Goal: Task Accomplishment & Management: Manage account settings

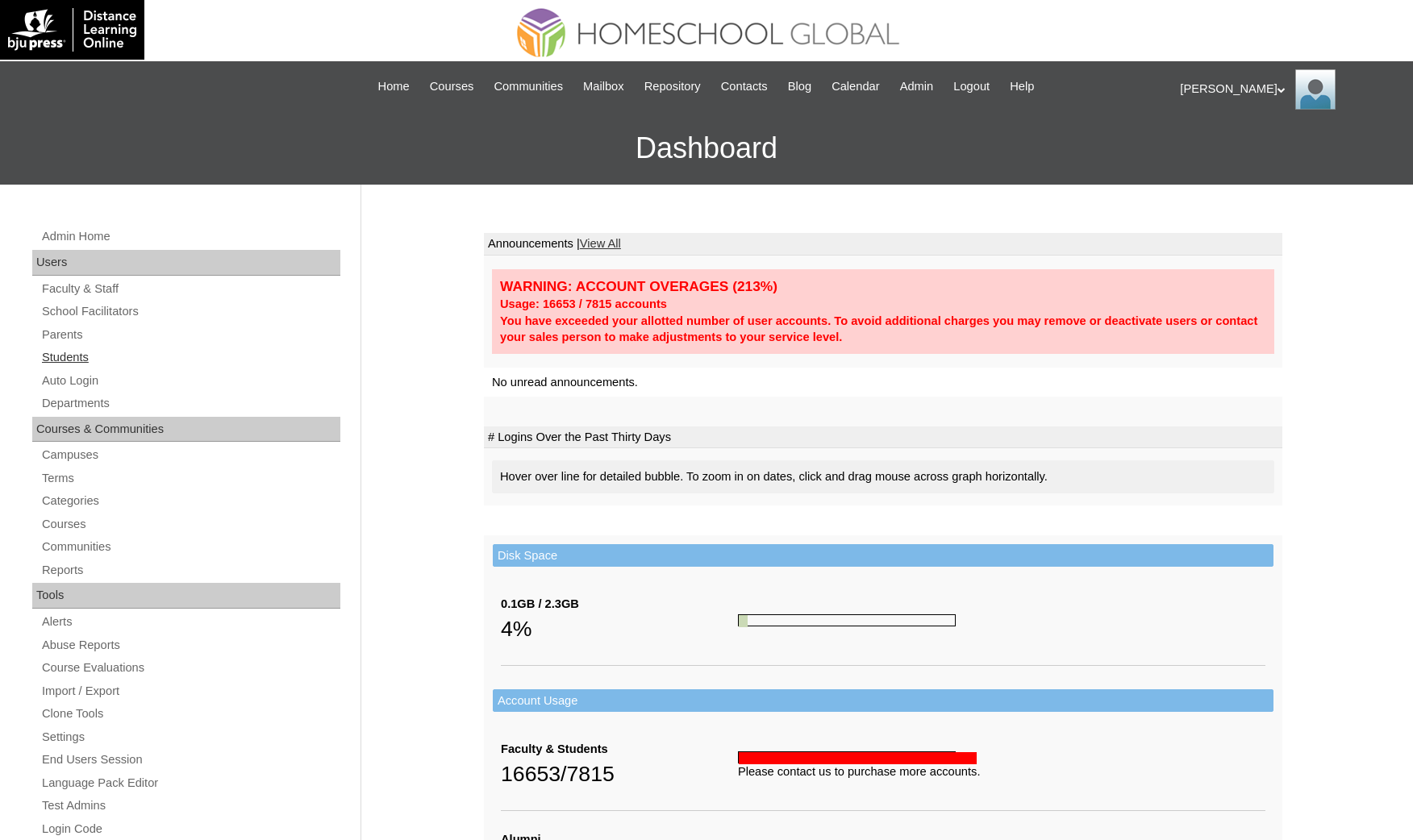
click at [83, 351] on link "Students" at bounding box center [190, 357] width 300 height 21
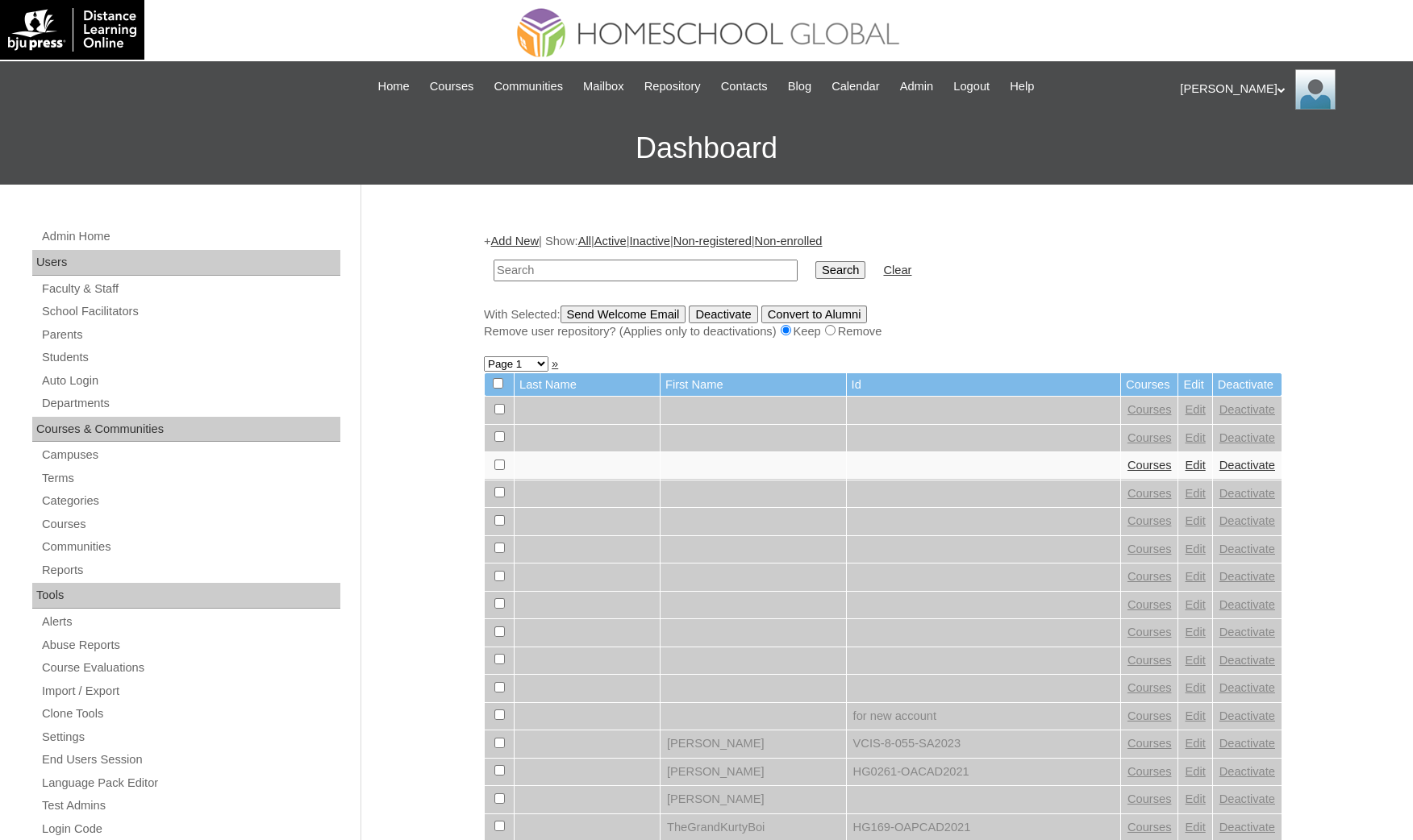
click at [546, 270] on input "text" at bounding box center [645, 270] width 304 height 21
type input "[PERSON_NAME]"
click at [815, 261] on input "Search" at bounding box center [840, 270] width 50 height 18
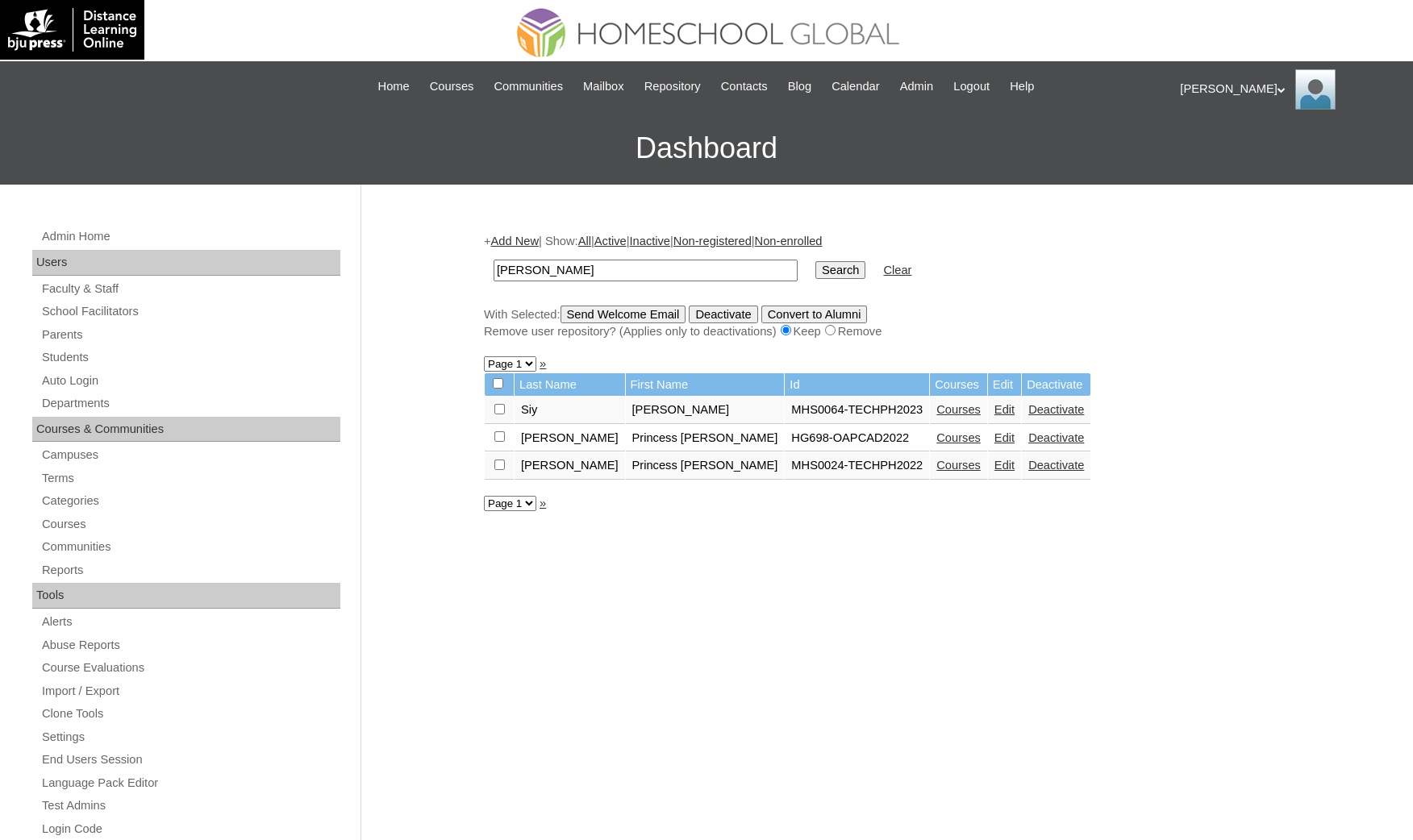
click at [936, 406] on link "Courses" at bounding box center [958, 409] width 45 height 12
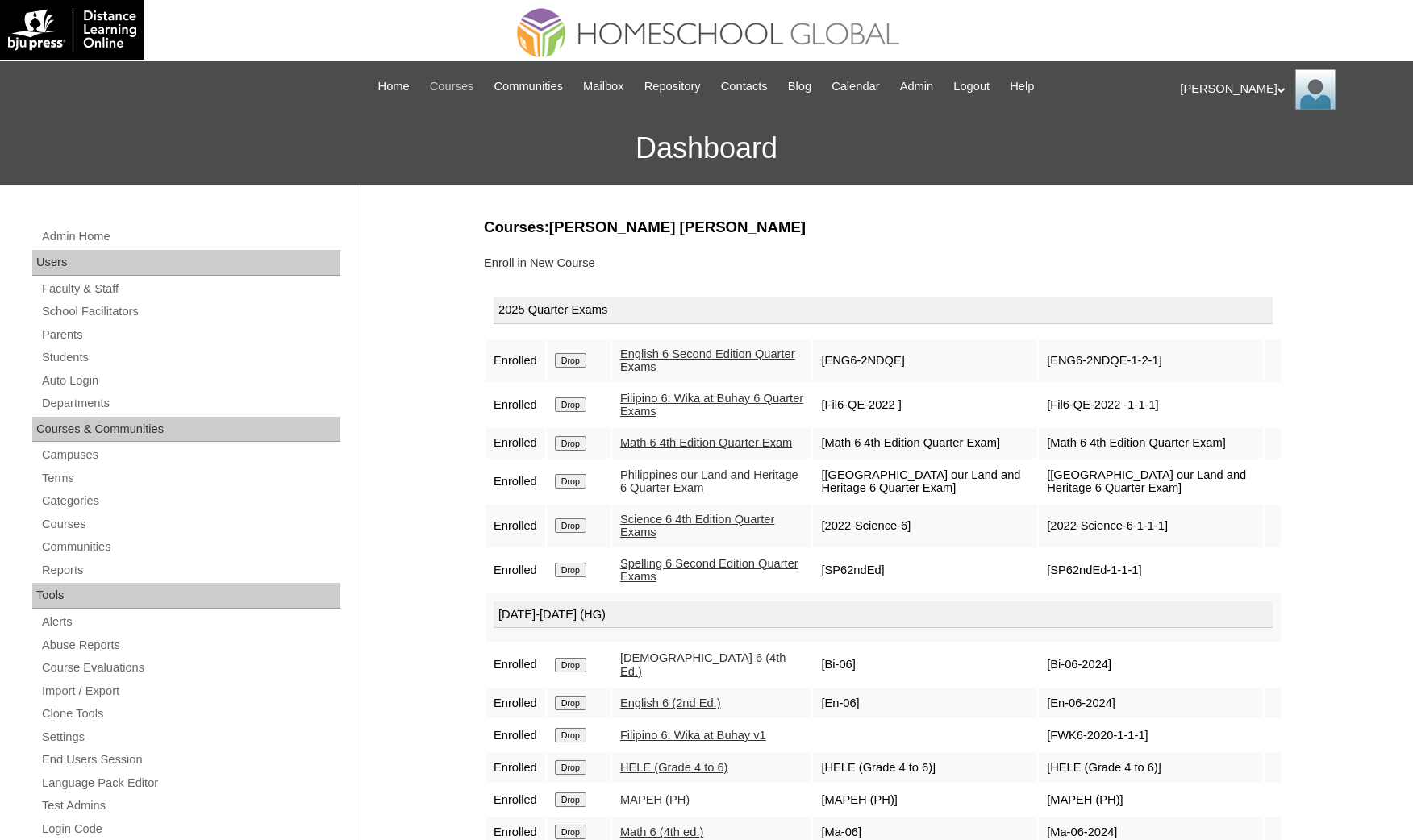
click at [448, 85] on span "Courses" at bounding box center [452, 87] width 45 height 19
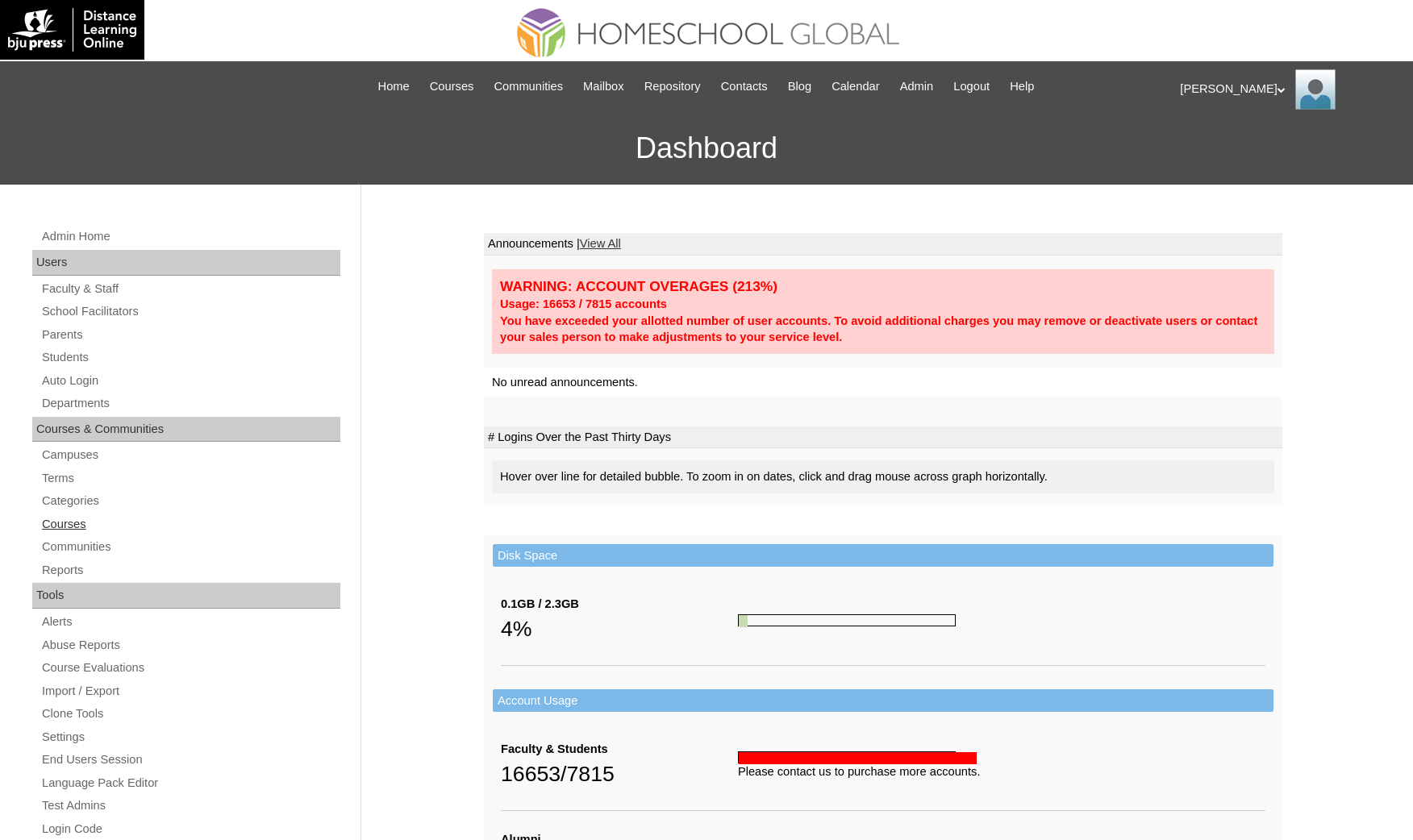
click at [64, 529] on link "Courses" at bounding box center [190, 524] width 300 height 21
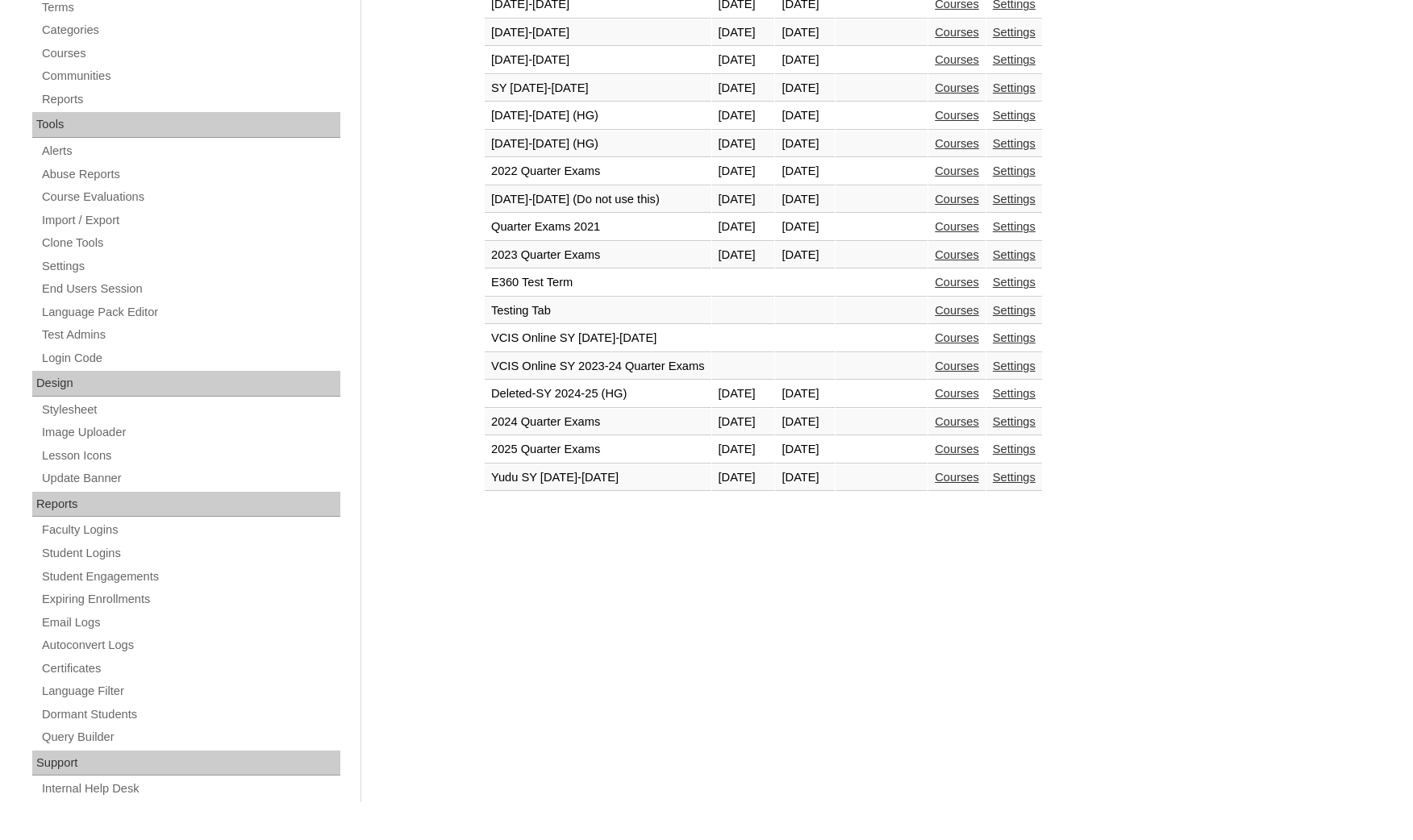
scroll to position [108, 0]
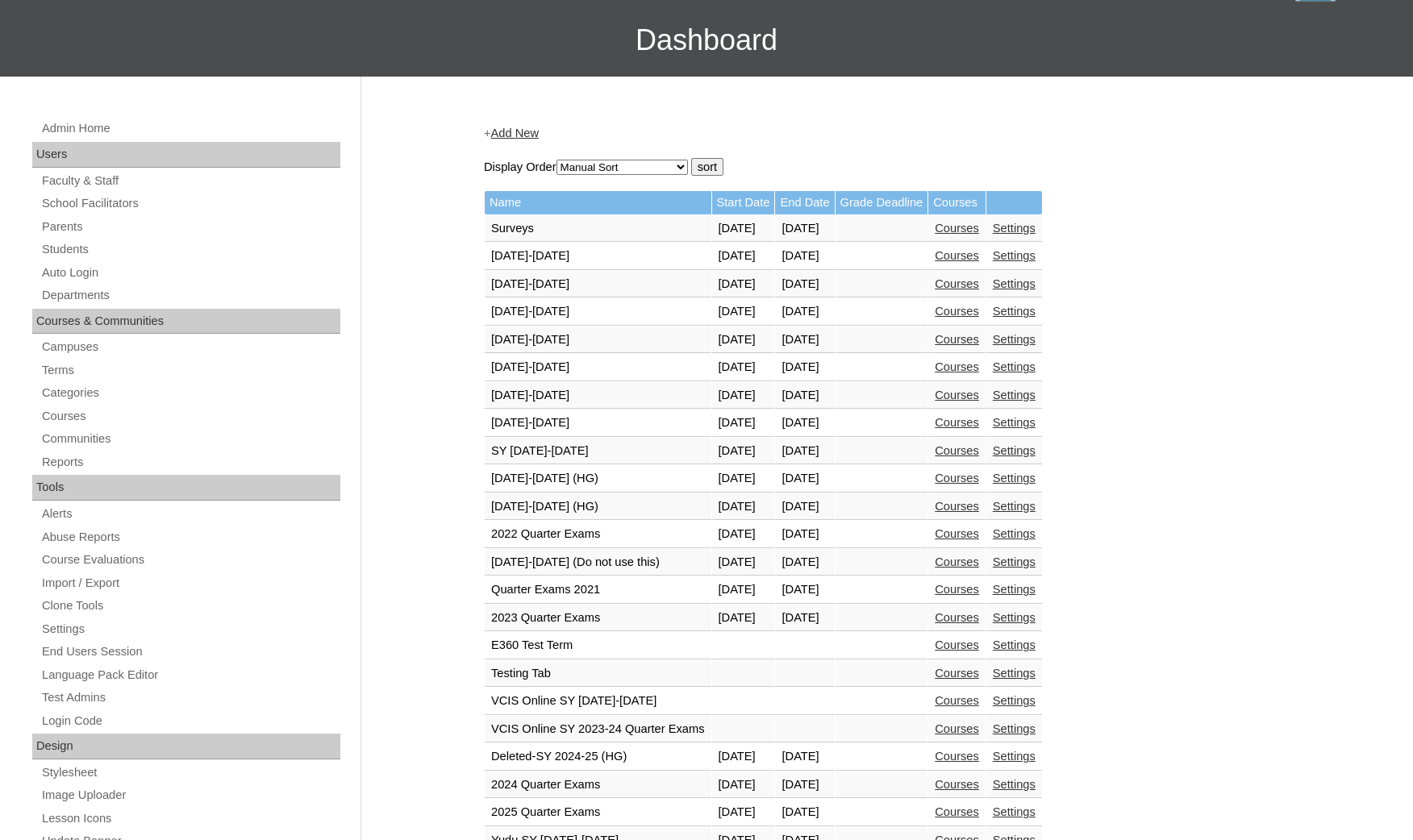
click at [979, 500] on link "Courses" at bounding box center [957, 506] width 45 height 12
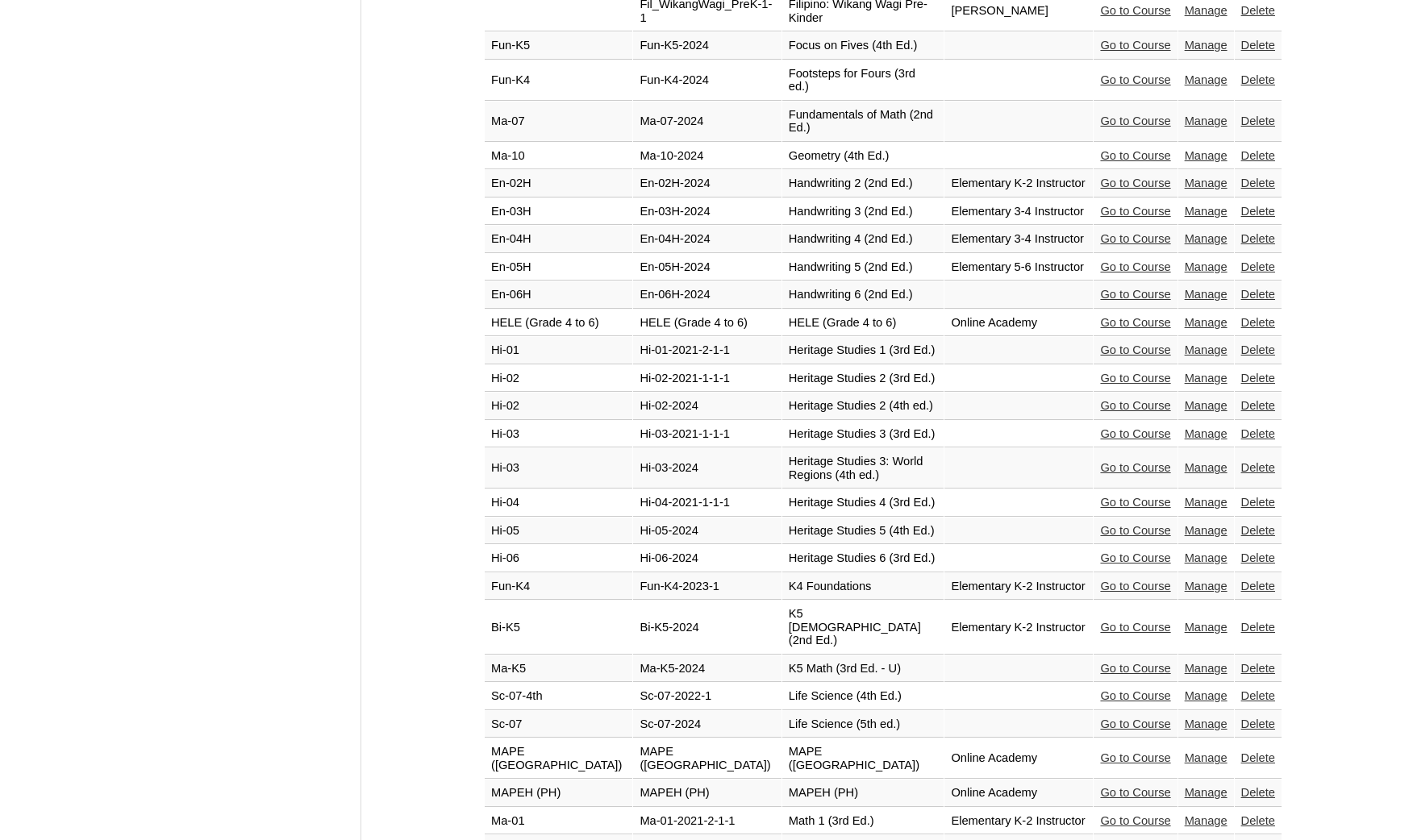
click at [1197, 751] on link "Manage" at bounding box center [1206, 757] width 43 height 12
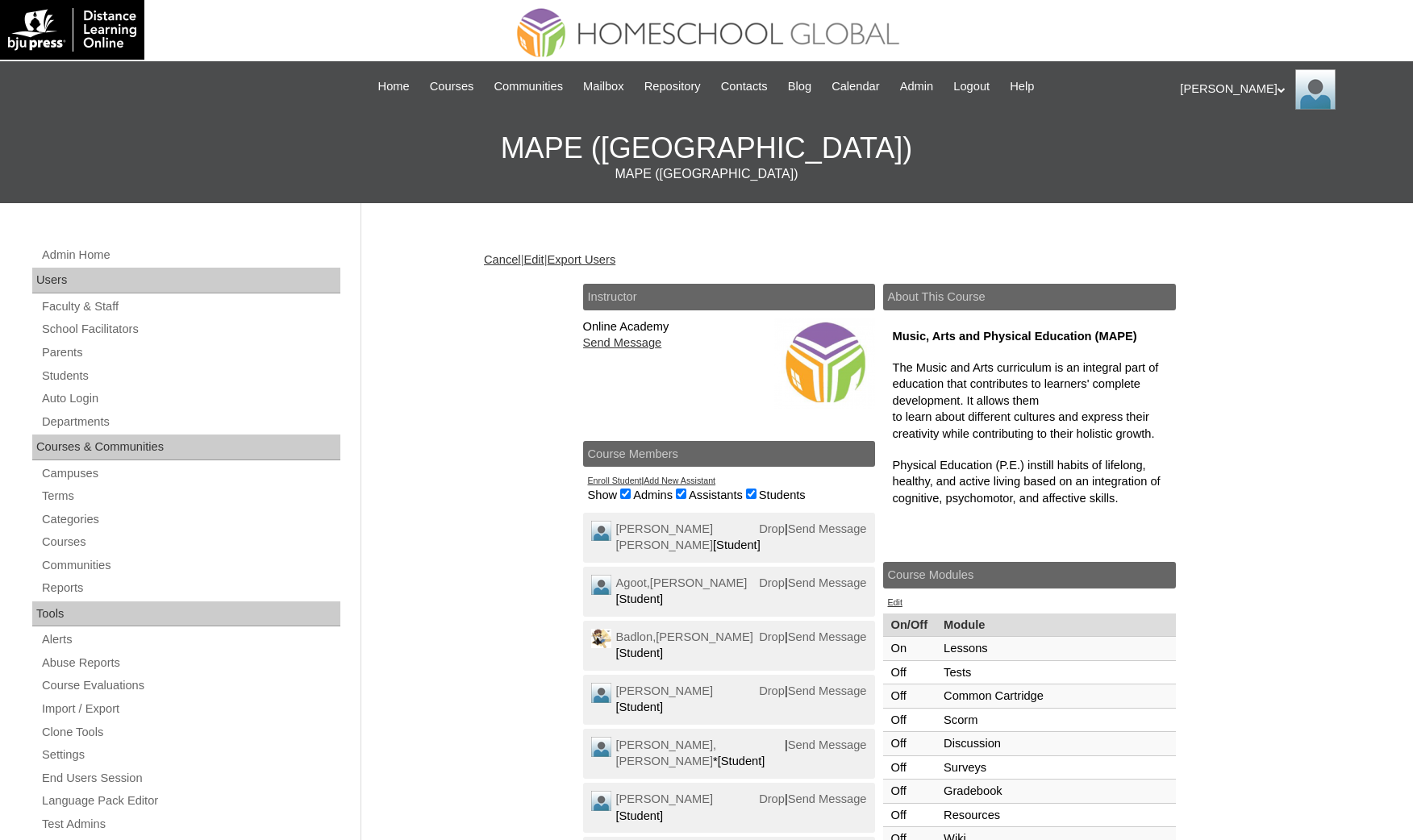
click at [543, 261] on link "Edit" at bounding box center [533, 259] width 21 height 12
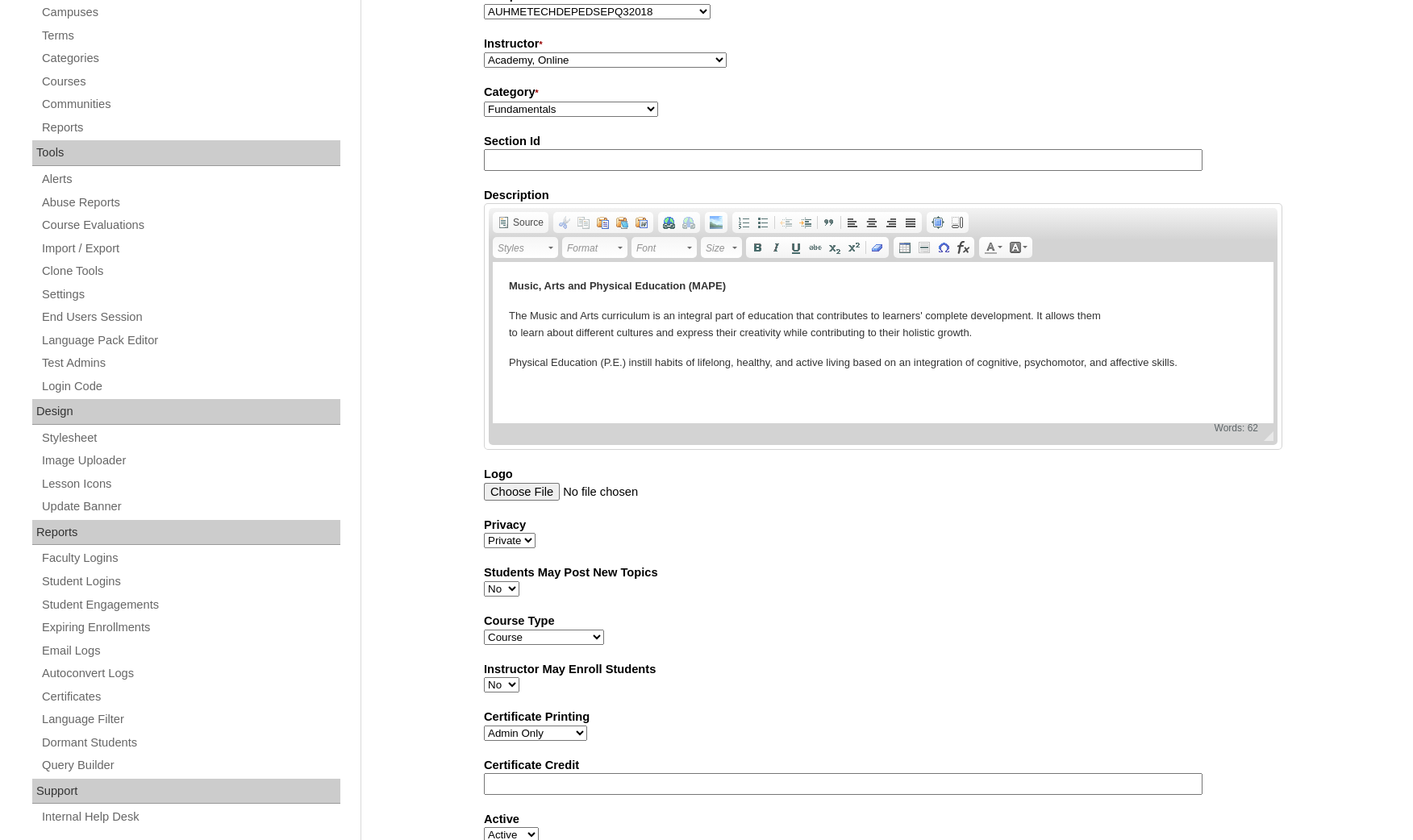
scroll to position [323, 0]
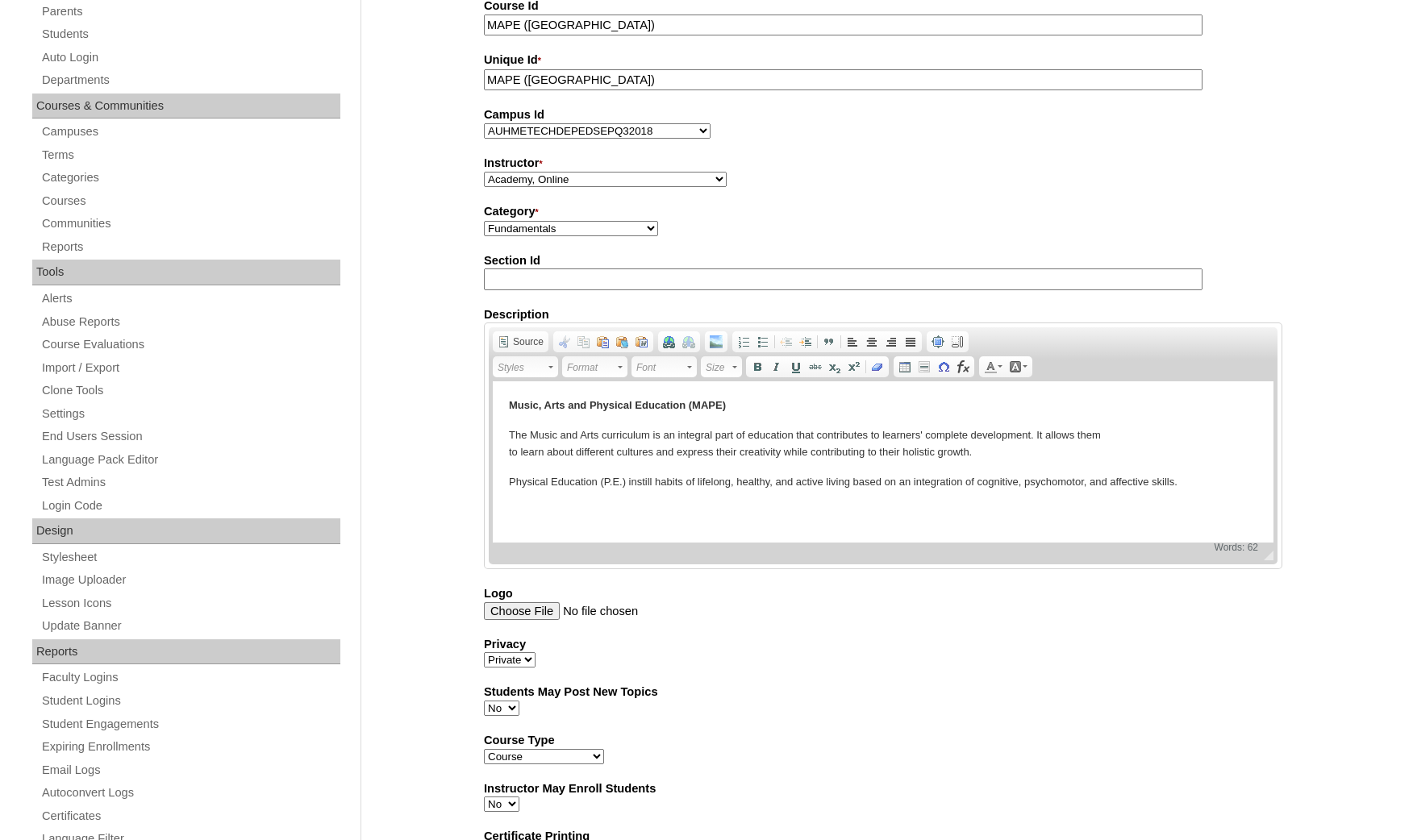
click at [1183, 484] on p "Physical Education (P.E.) instill habits of lifelong, healthy, and active livin…" at bounding box center [883, 482] width 748 height 17
drag, startPoint x: 778, startPoint y: 517, endPoint x: 430, endPoint y: 553, distance: 349.9
click at [493, 536] on html "Music, Arts and Physical Education (MAPE) The Music and Arts curriculum is an i…" at bounding box center [883, 459] width 781 height 155
copy p "This is a required course for the following Grade Levels:"
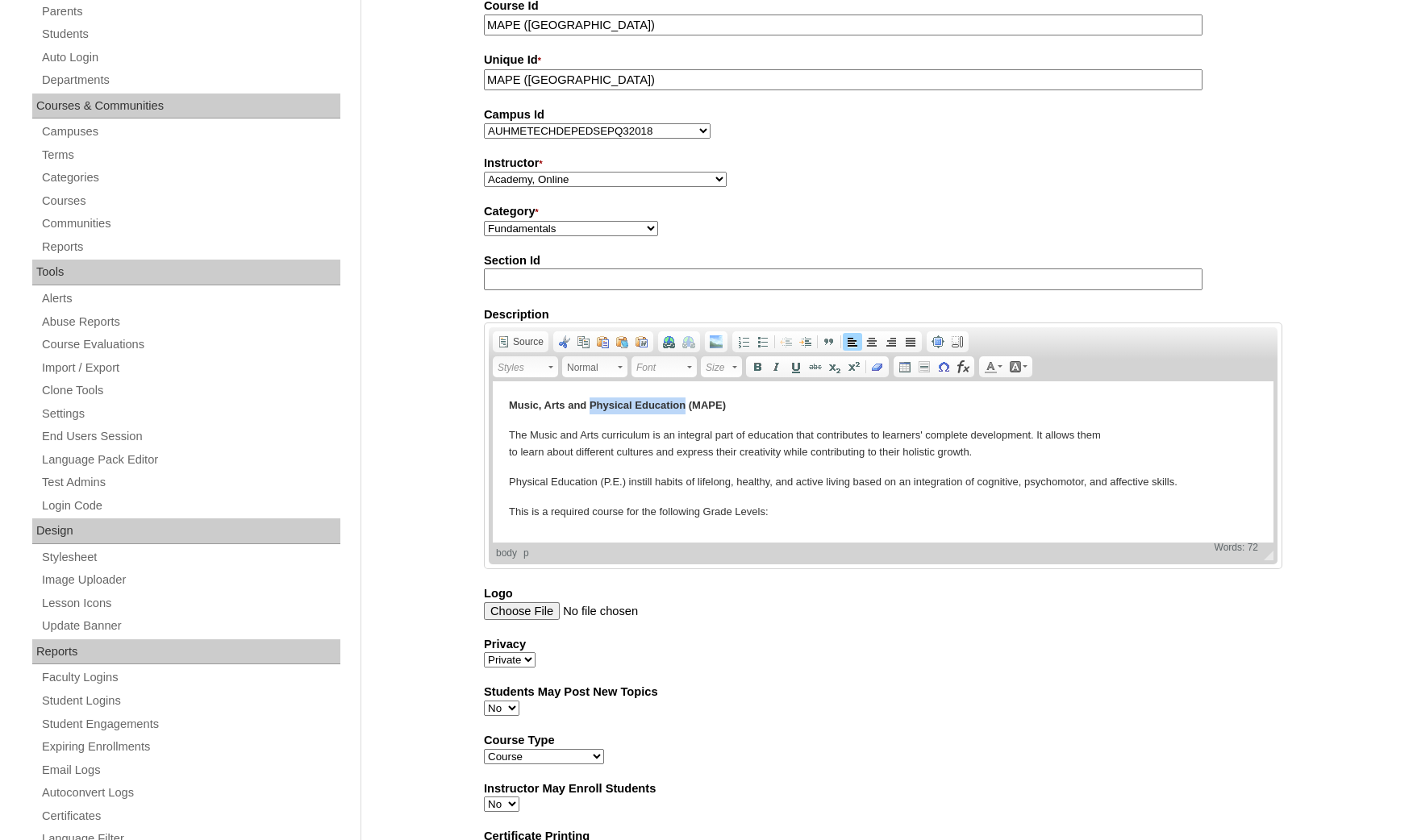
drag, startPoint x: 684, startPoint y: 403, endPoint x: 591, endPoint y: 402, distance: 93.0
click at [591, 402] on strong "Music, Arts and Physical Education (MAPE)" at bounding box center [617, 405] width 217 height 12
copy strong "Physical Education"
click at [787, 513] on p "This is a required course for the following Grade Levels:" at bounding box center [883, 511] width 748 height 17
drag, startPoint x: 791, startPoint y: 518, endPoint x: 502, endPoint y: 524, distance: 289.1
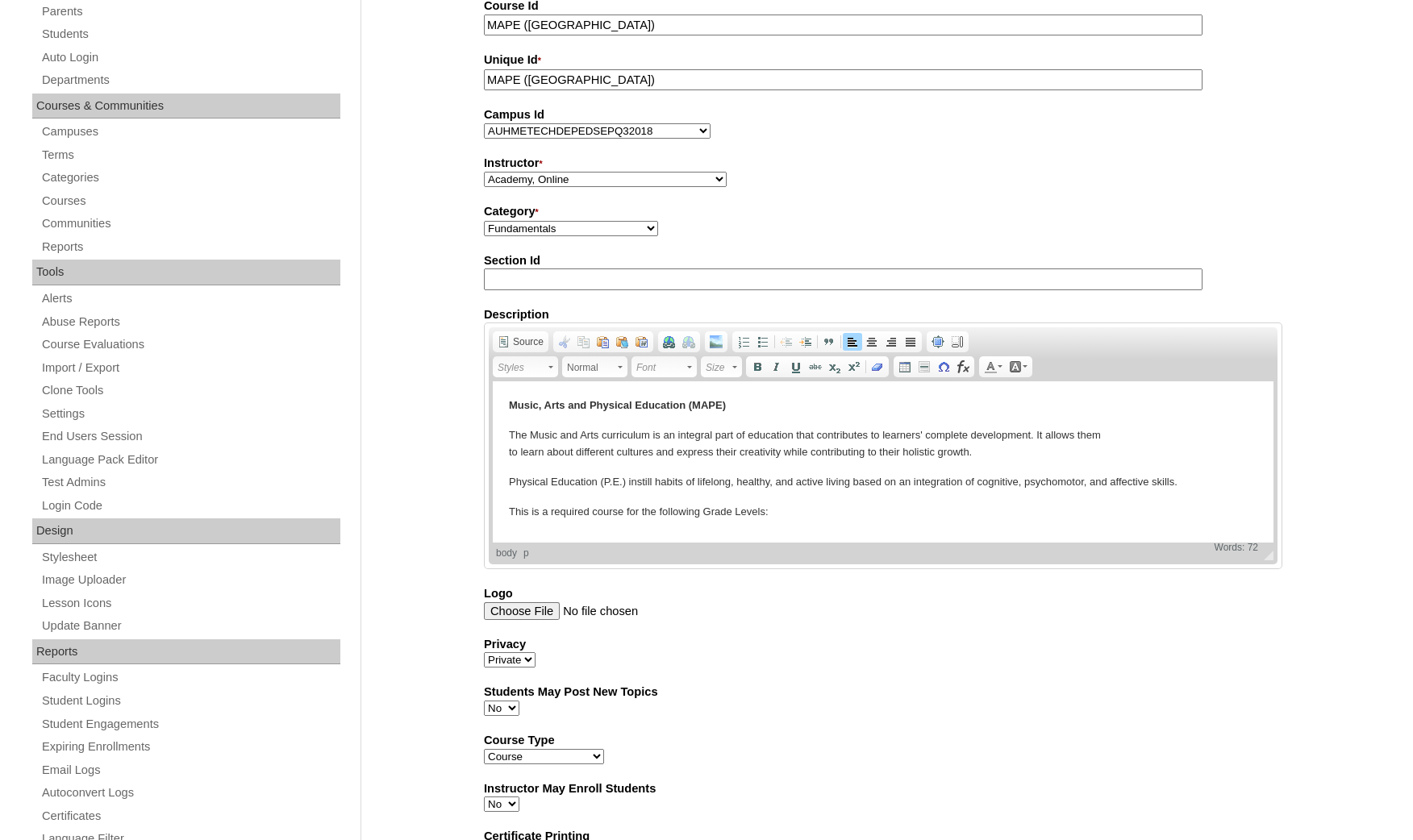
click at [502, 524] on html "Music, Arts and Physical Education (MAPE) The Music and Arts curriculum is an i…" at bounding box center [883, 459] width 781 height 155
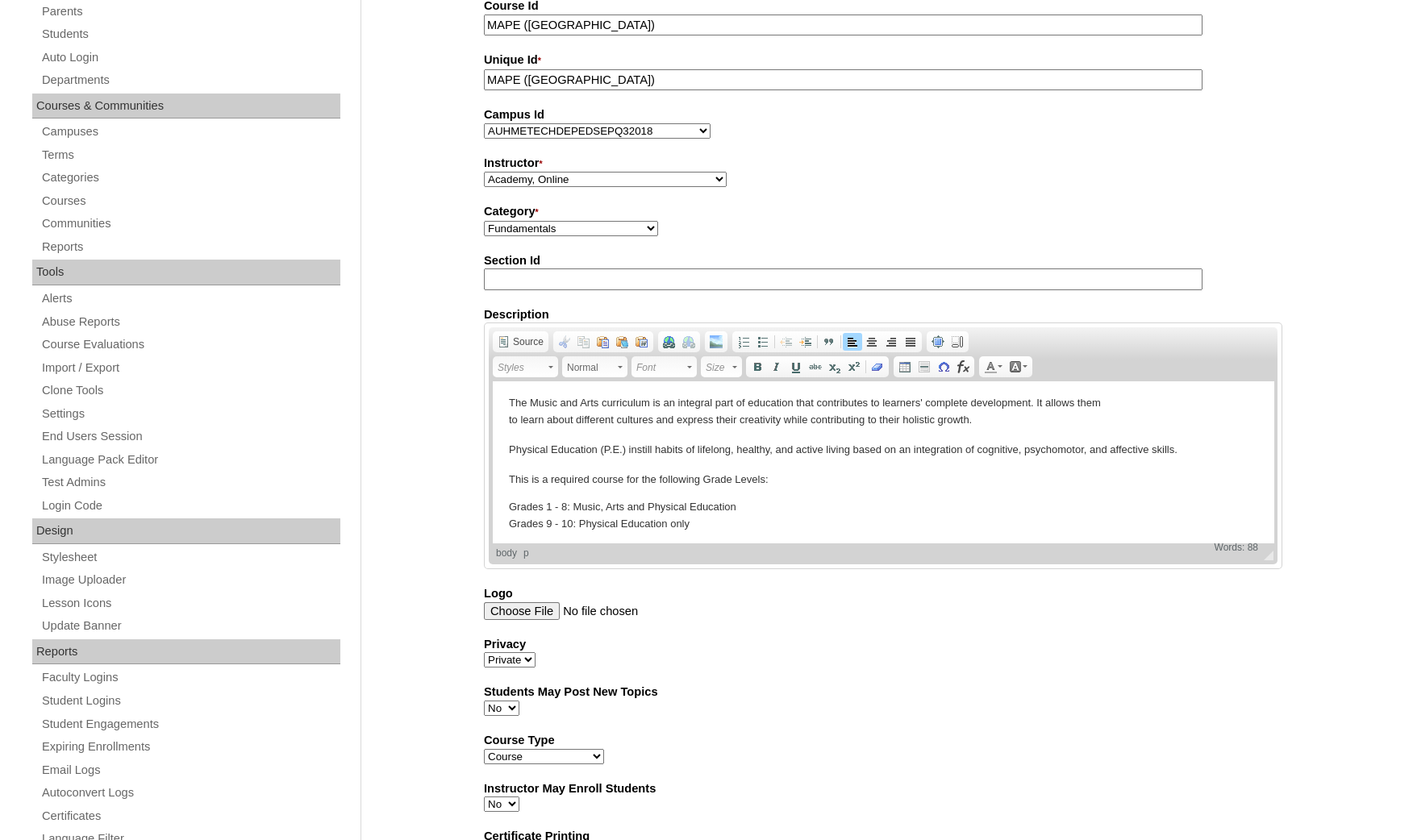
scroll to position [37, 0]
click at [533, 481] on body "Music, Arts and Physical Education (MAPE) The Music and Arts curriculum is an i…" at bounding box center [883, 444] width 748 height 167
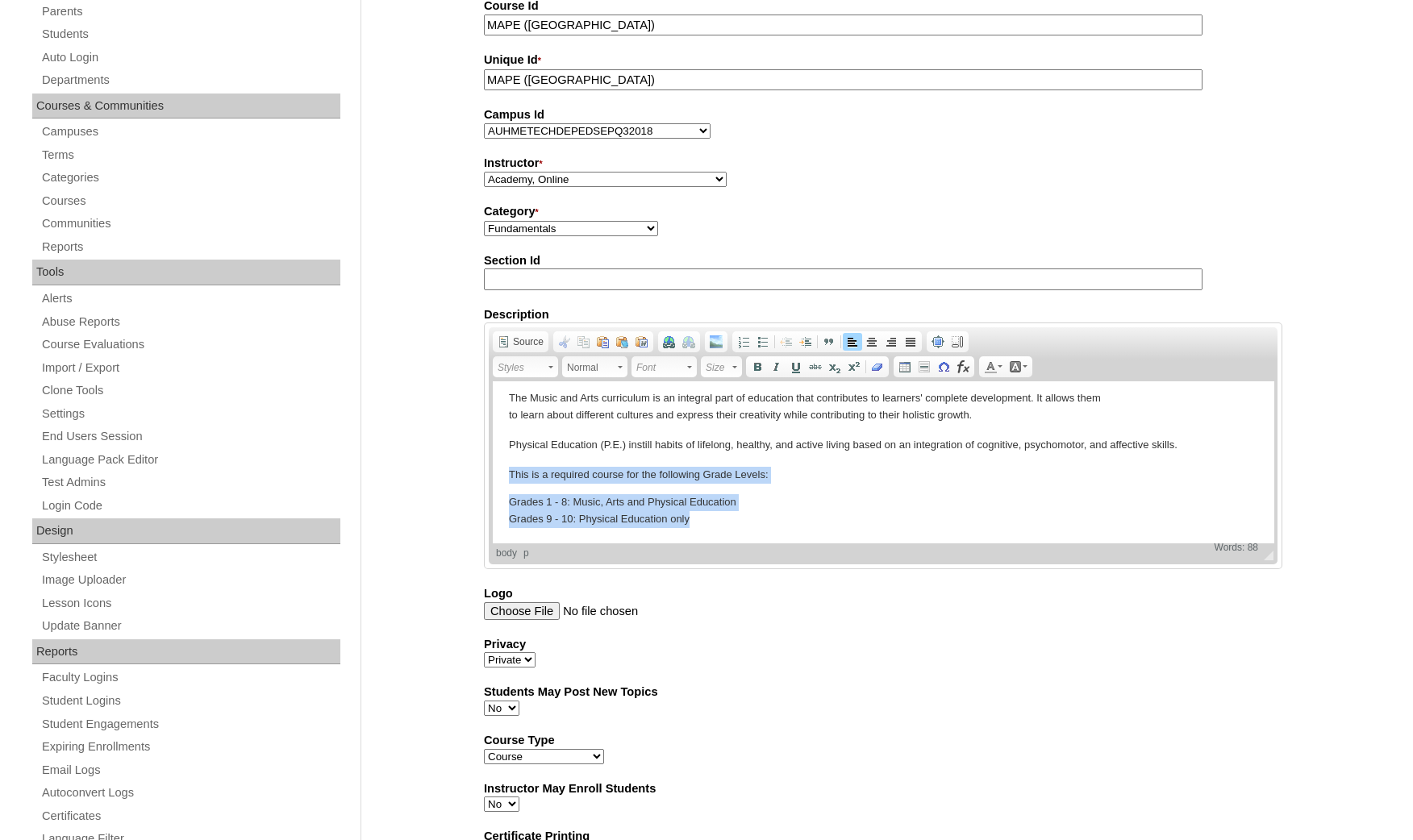
drag, startPoint x: 707, startPoint y: 520, endPoint x: 964, endPoint y: 845, distance: 414.3
click at [493, 477] on html "Music, Arts and Physical Education (MAPE) The Music and Arts curriculum is an i…" at bounding box center [883, 443] width 781 height 199
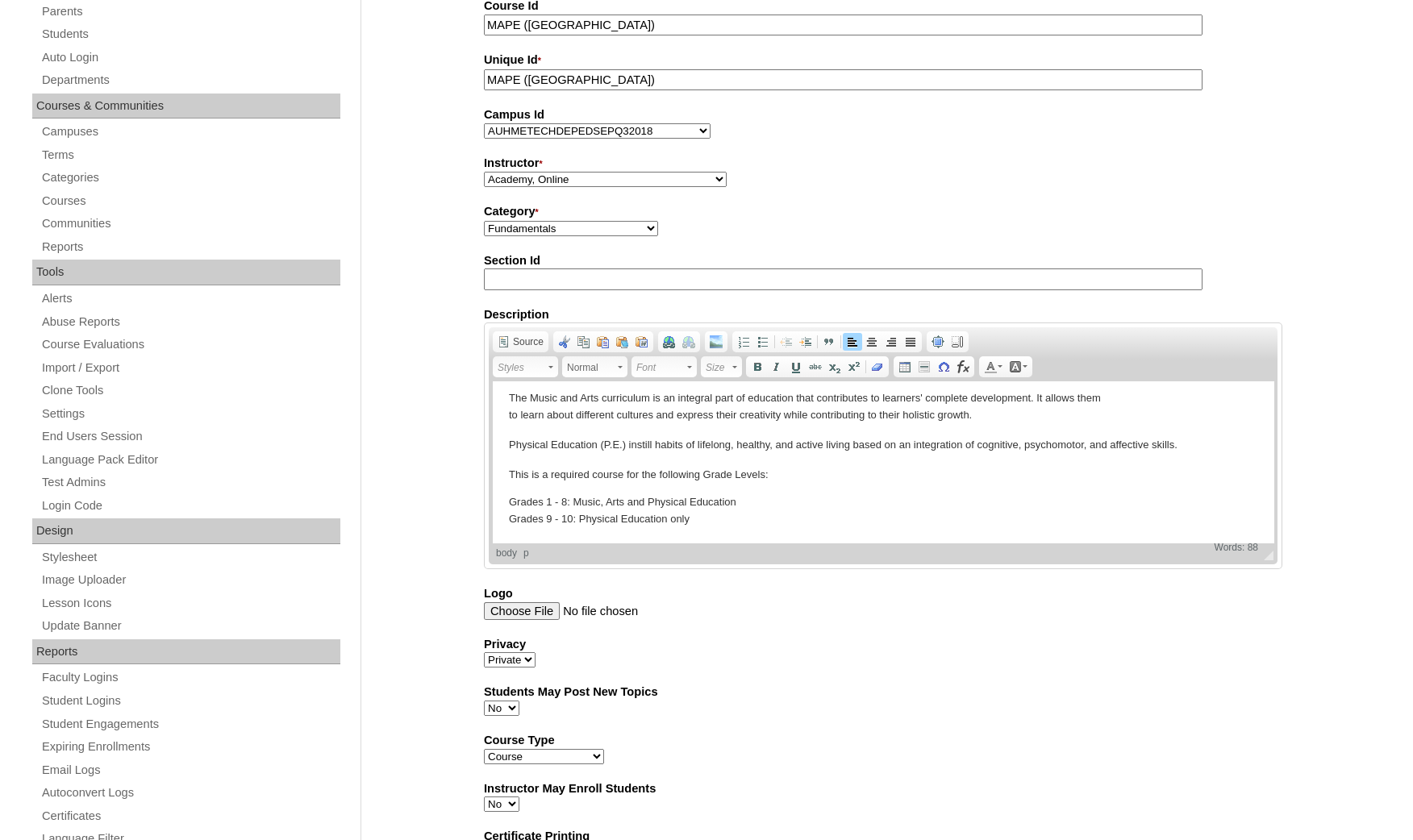
scroll to position [27, 0]
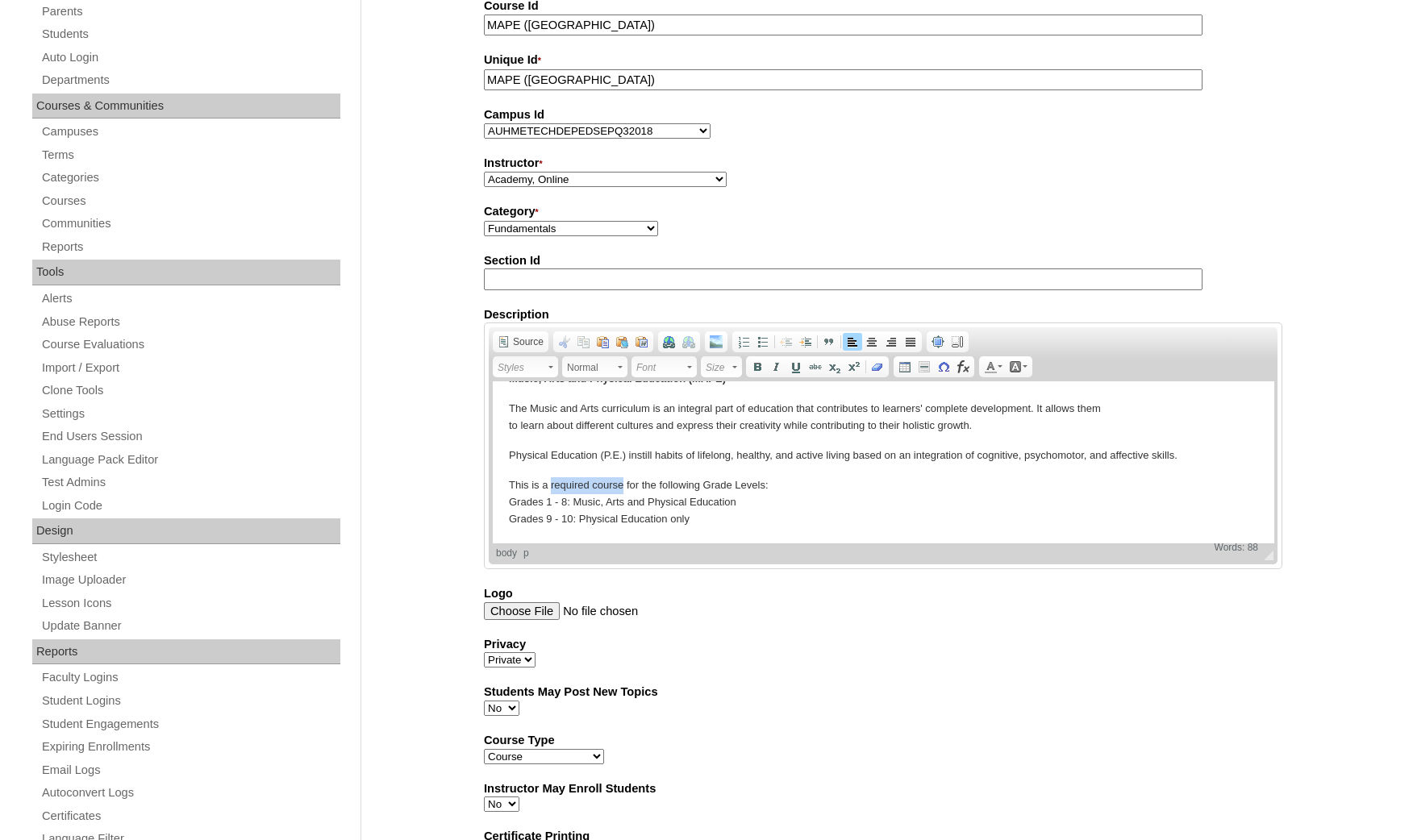
drag, startPoint x: 625, startPoint y: 485, endPoint x: 551, endPoint y: 484, distance: 74.0
click at [551, 484] on p "This is a required course for the following Grade Levels: Grades 1 - 8: Music, …" at bounding box center [883, 502] width 748 height 50
click at [733, 503] on p "This is a required course for the following Grade Levels: Grades 1 - 8: Music, …" at bounding box center [883, 502] width 748 height 50
drag, startPoint x: 714, startPoint y: 489, endPoint x: 791, endPoint y: 528, distance: 86.3
click at [723, 497] on p "This is a required course for the following Grade Levels: Grades 1 - 8: Music, …" at bounding box center [883, 502] width 748 height 50
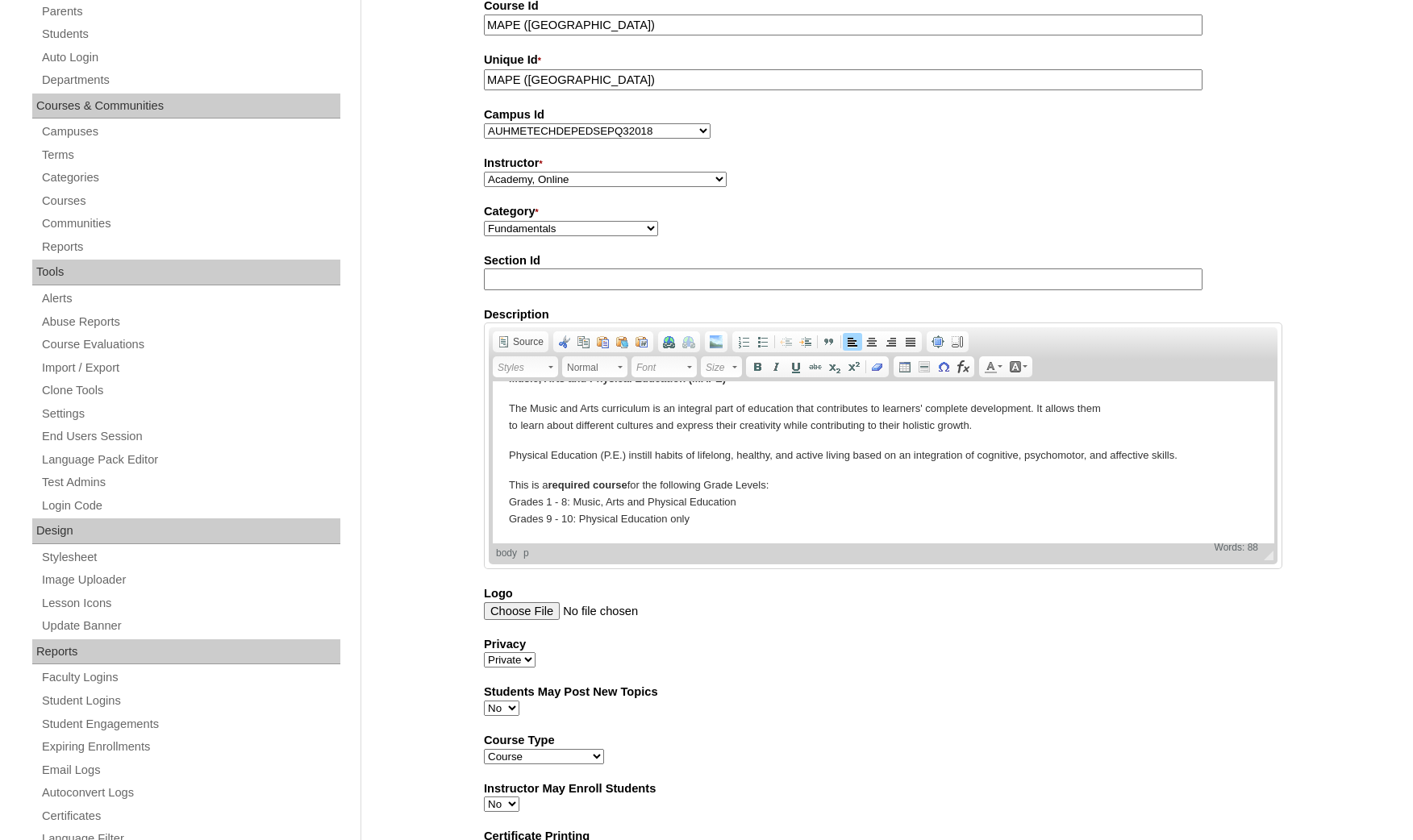
click at [791, 528] on html "Music, Arts and Physical Education (MAPE) The Music and Arts curriculum is an i…" at bounding box center [883, 448] width 781 height 188
click at [715, 484] on p "This is a required course for the following Grade Levels: Grades 1 - 8: Music, …" at bounding box center [883, 502] width 748 height 50
click at [748, 486] on p "This is a required course for the following g rade Levels: Grades 1 - 8: Music,…" at bounding box center [883, 502] width 748 height 50
click at [743, 484] on p "This is a required course for the following g rade Levels: Grades 1 - 8: Music,…" at bounding box center [883, 502] width 748 height 50
click at [853, 499] on p "This is a required course for the following g rade l evels: Grades 1 - 8: Music…" at bounding box center [883, 502] width 748 height 50
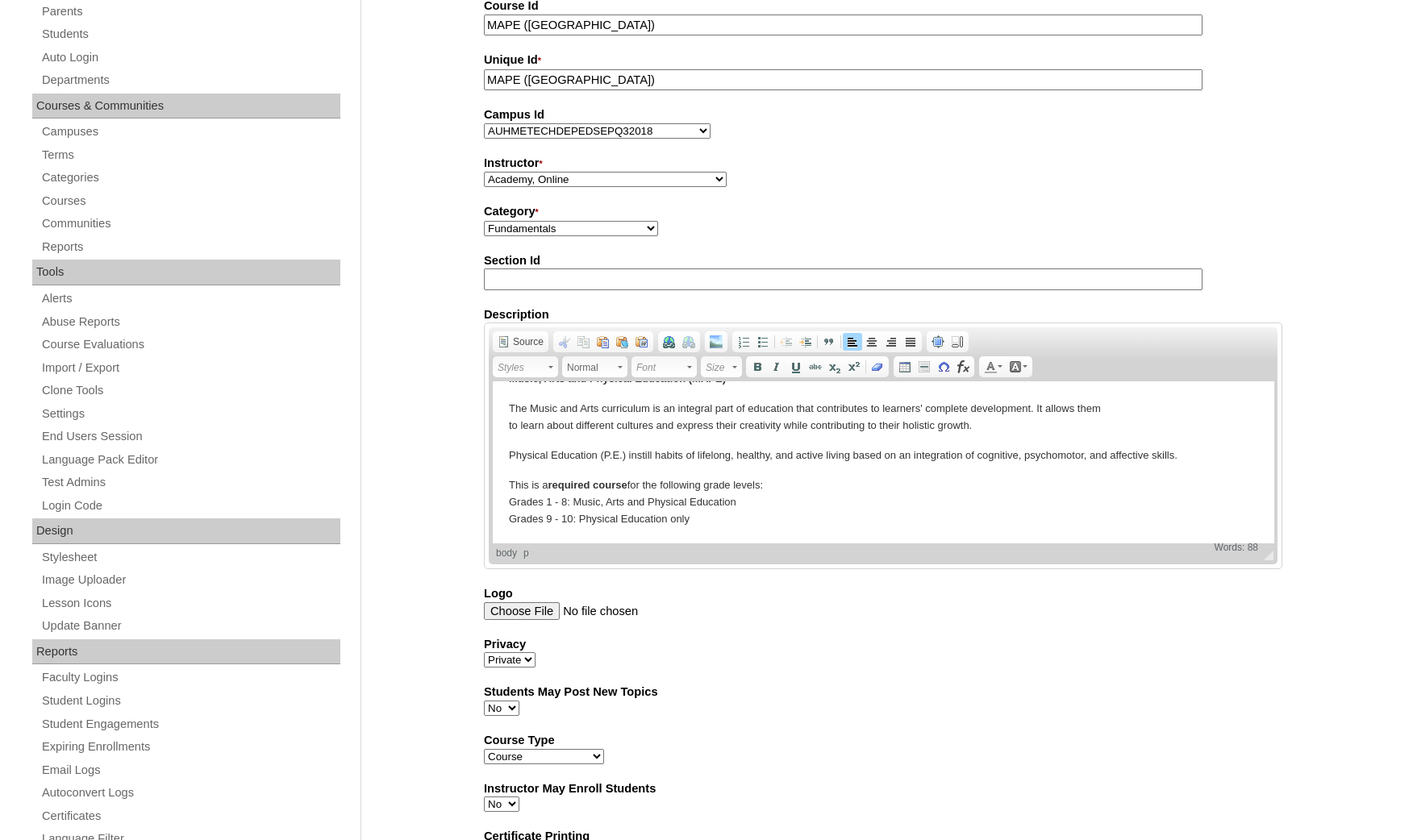
click at [509, 502] on p "This is a required course for the following g rade l evels: Grades 1 - 8: Music…" at bounding box center [883, 502] width 748 height 50
click at [501, 518] on html "Music, Arts and Physical Education (MAPE) The Music and Arts curriculum is an i…" at bounding box center [883, 448] width 781 height 188
click at [580, 500] on p "This is a required course for the following g rade l evels: • Grades 1 - 8: Mus…" at bounding box center [883, 502] width 748 height 50
click at [584, 519] on p "This is a required course for the following g rade l evels: • Grades 1 - 8: Mus…" at bounding box center [883, 502] width 748 height 50
click at [691, 522] on p "This is a required course for the following g rade l evels: • Grades 1 - 8: Mus…" at bounding box center [883, 502] width 748 height 50
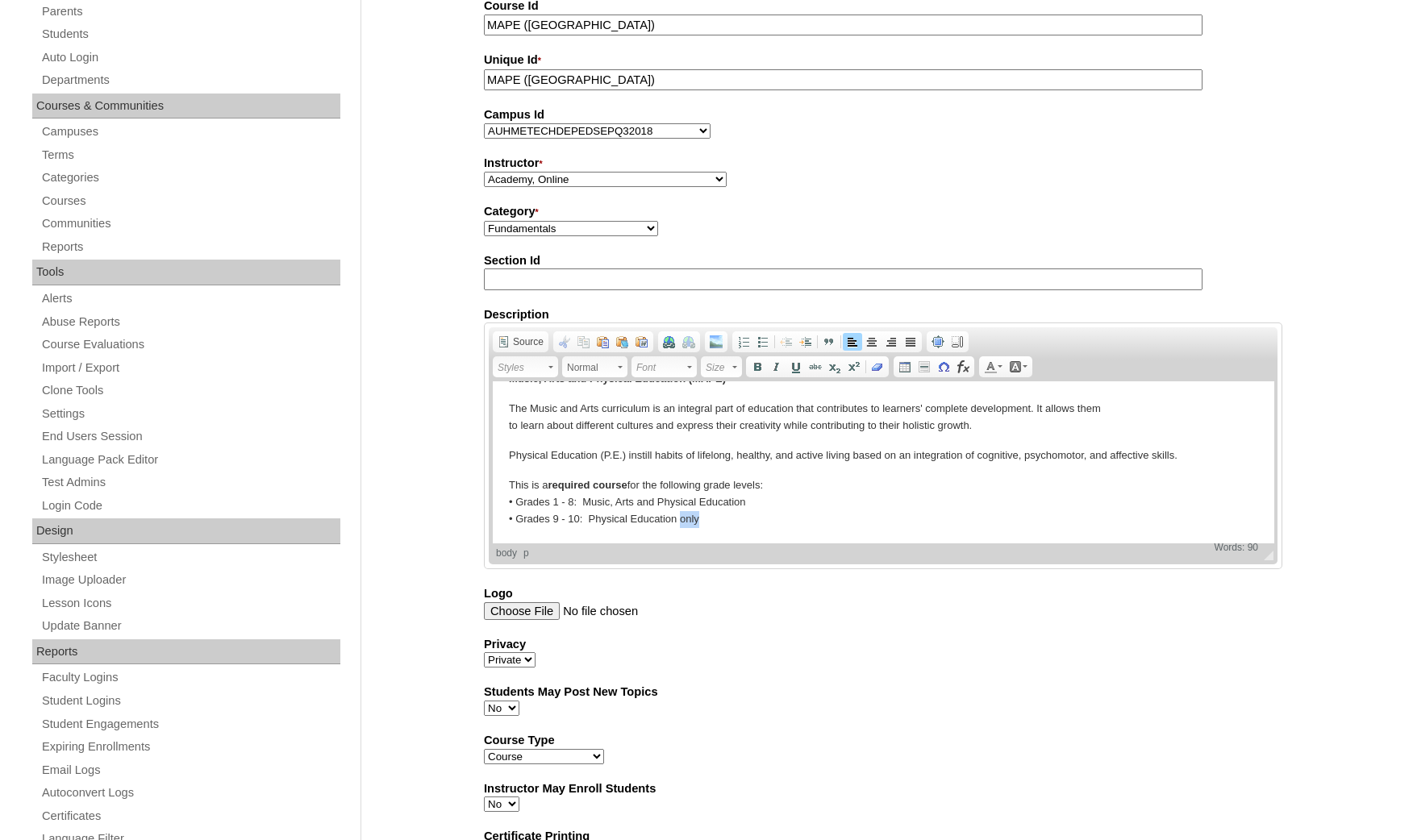
click at [691, 522] on p "This is a required course for the following g rade l evels: • Grades 1 - 8: Mus…" at bounding box center [883, 502] width 748 height 50
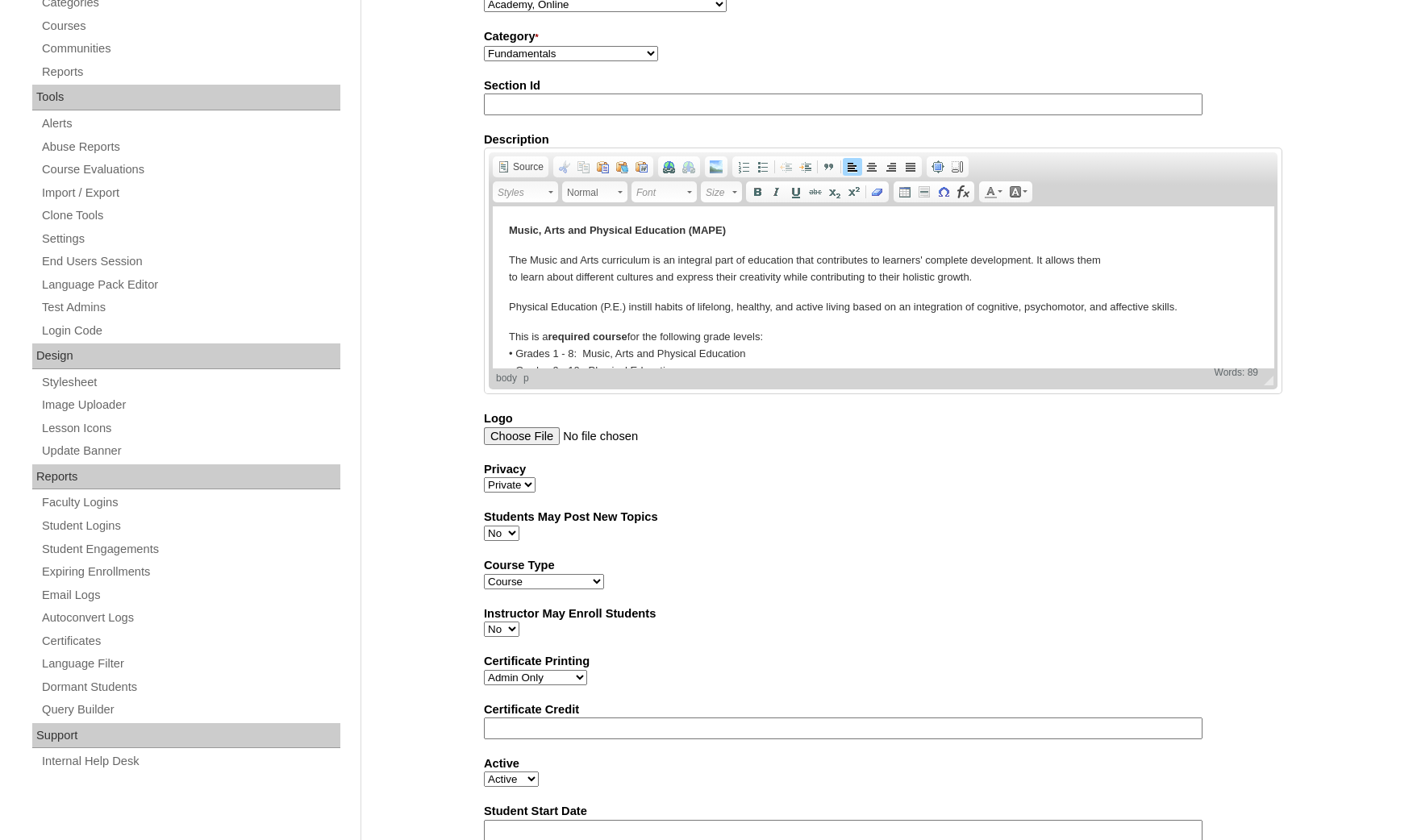
scroll to position [692, 0]
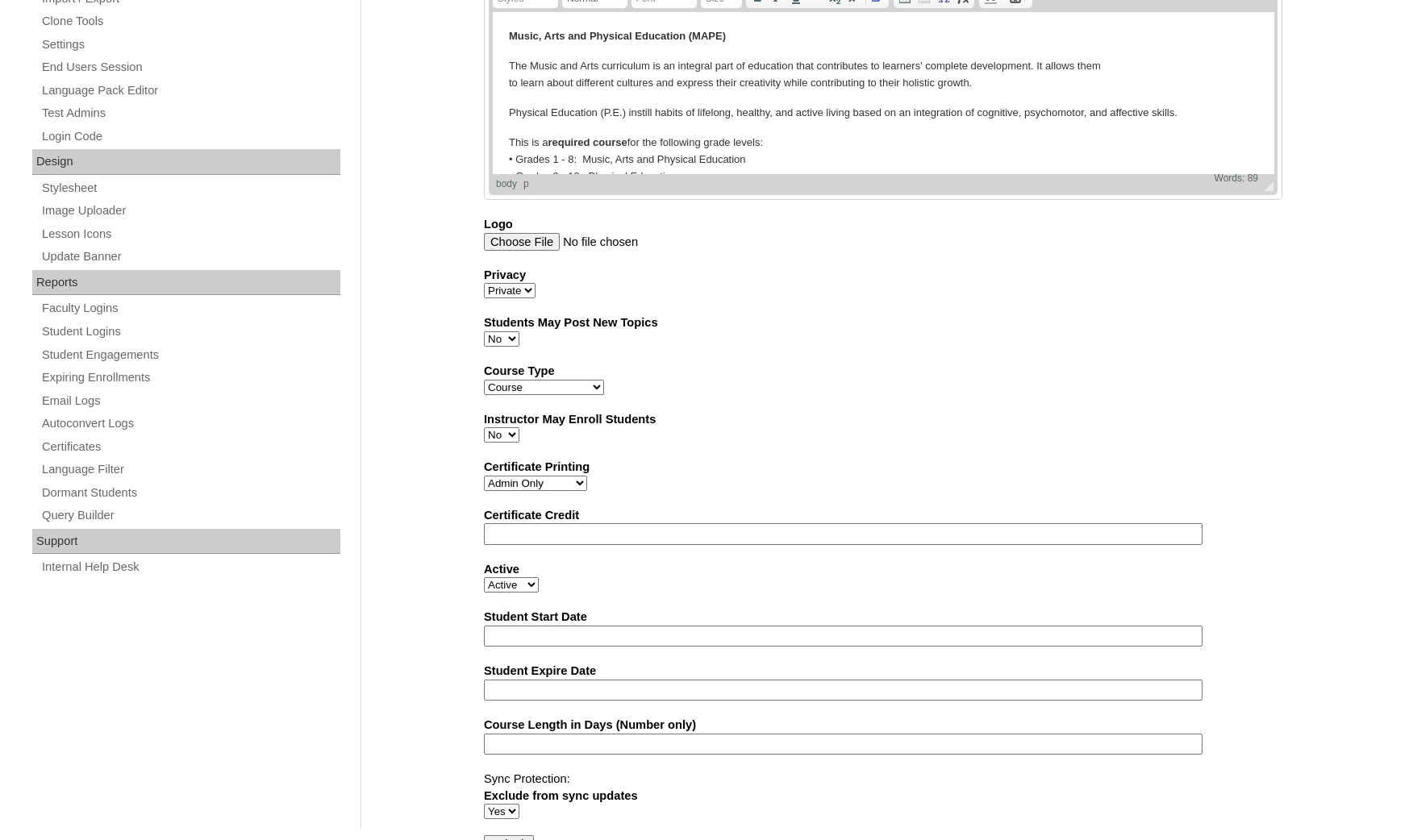
click at [493, 835] on input "Submit" at bounding box center [509, 844] width 50 height 18
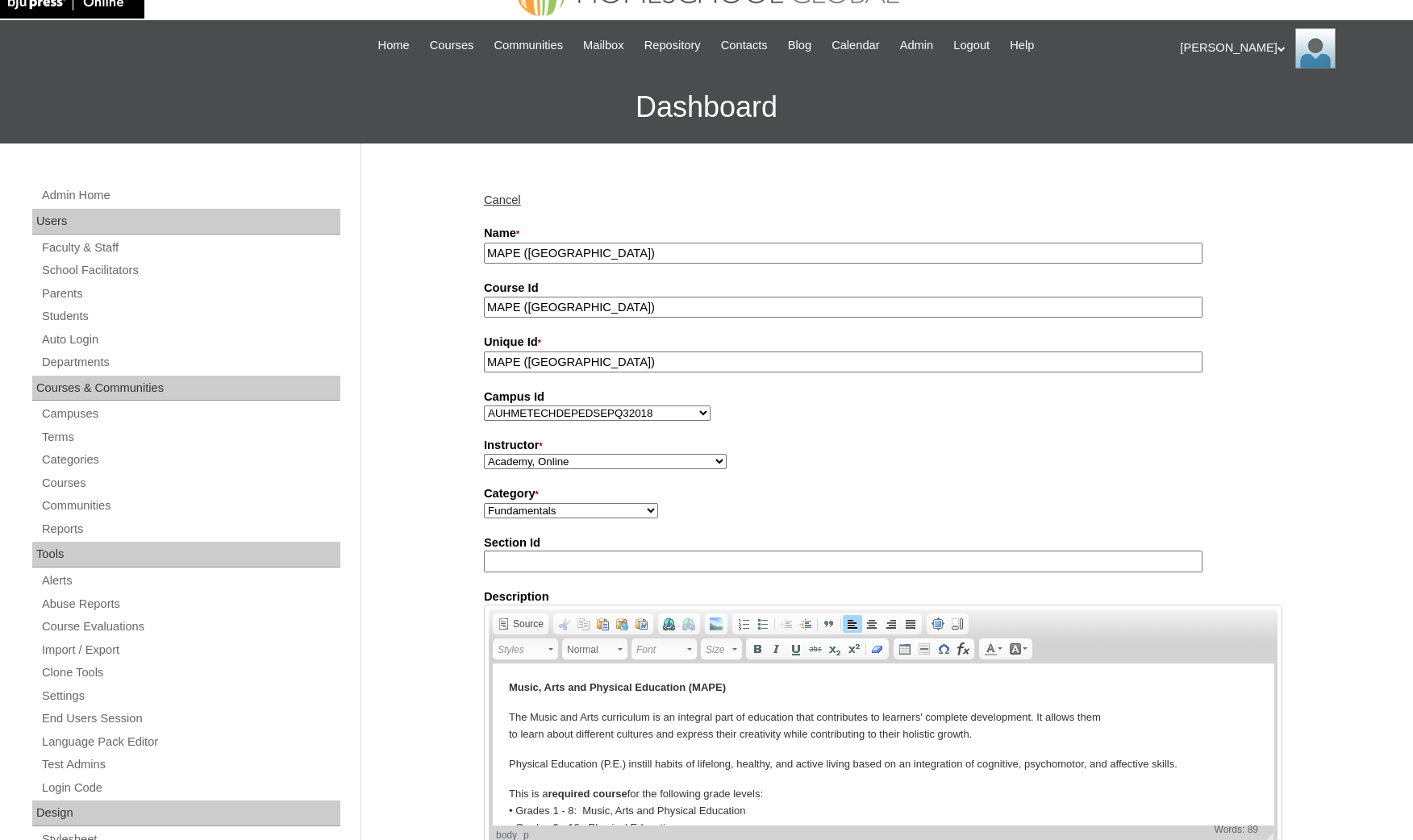
scroll to position [0, 0]
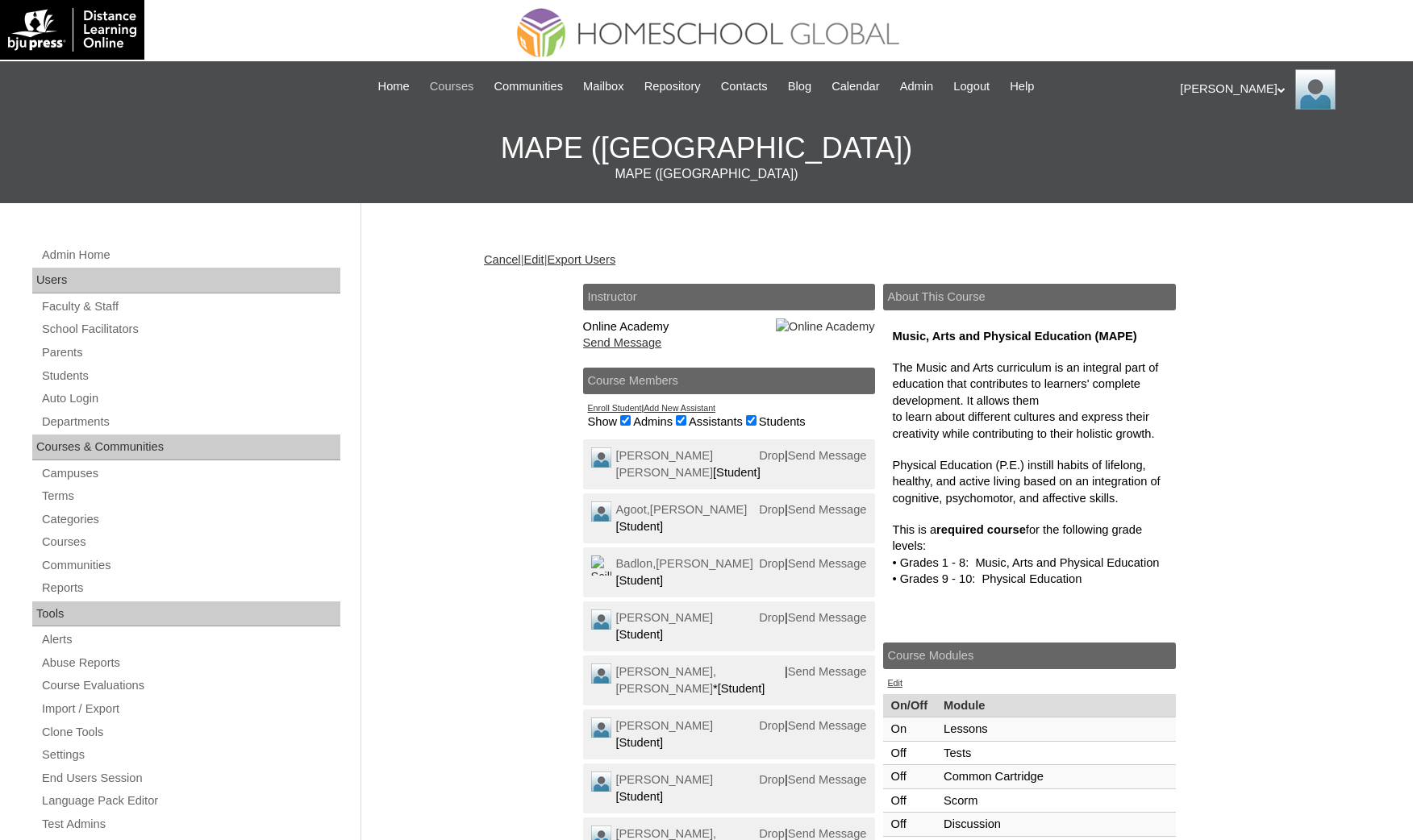
click at [437, 79] on span "Courses" at bounding box center [452, 87] width 45 height 19
